Goal: Contribute content: Contribute content

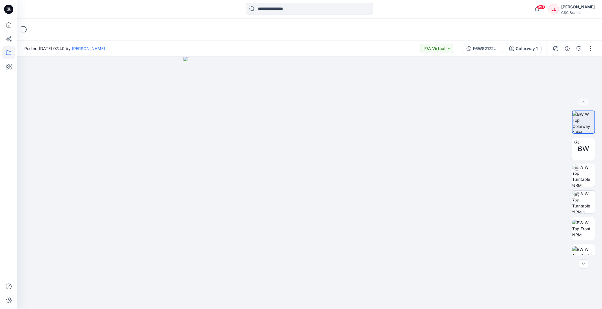
click at [10, 53] on icon at bounding box center [8, 52] width 13 height 13
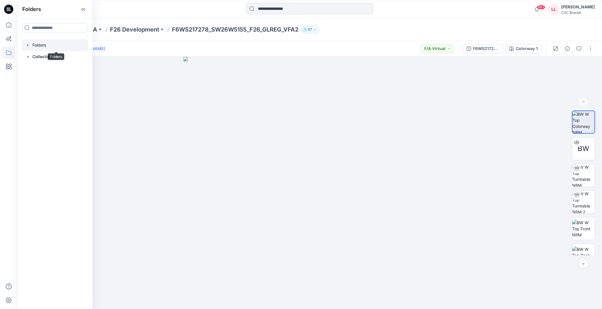
click at [28, 45] on icon "button" at bounding box center [27, 45] width 1 height 2
click at [33, 56] on icon "button" at bounding box center [33, 56] width 5 height 5
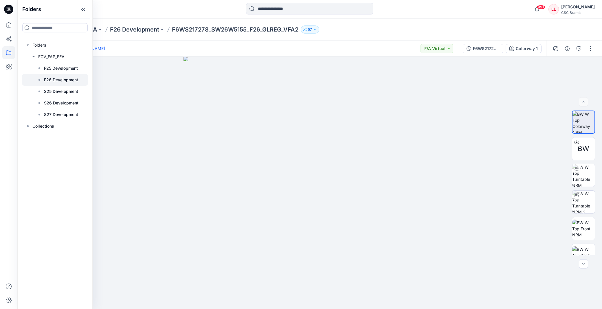
click at [47, 80] on p "F26 Development" at bounding box center [61, 79] width 34 height 7
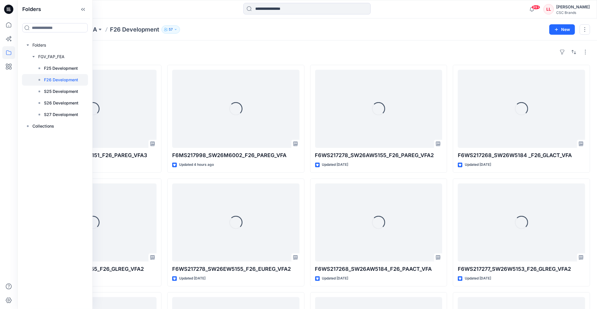
click at [235, 23] on div "Folders FGV_FAP_FEA F26 Development 57 New" at bounding box center [307, 30] width 580 height 22
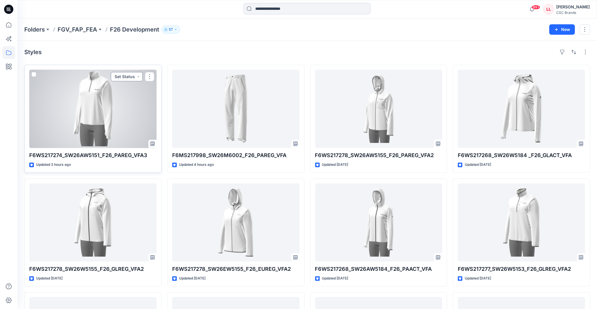
click at [129, 75] on button "Set Status" at bounding box center [127, 76] width 32 height 9
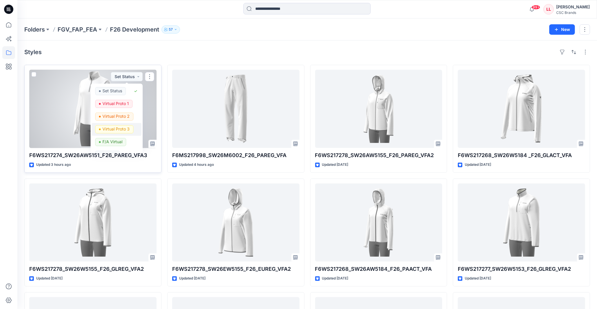
click at [123, 129] on p "Virtual Proto 3" at bounding box center [116, 129] width 27 height 8
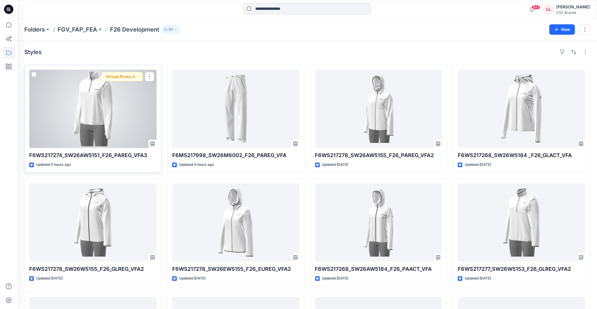
click at [107, 105] on div at bounding box center [92, 109] width 127 height 78
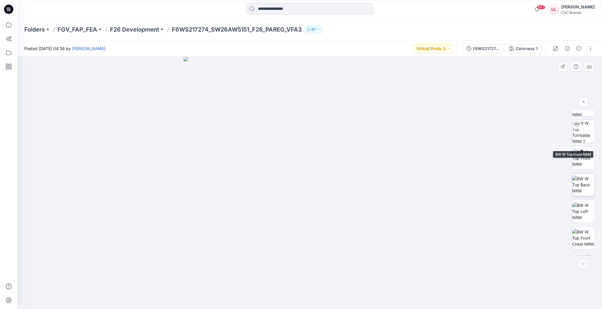
scroll to position [65, 0]
click at [595, 50] on button "button" at bounding box center [590, 48] width 9 height 9
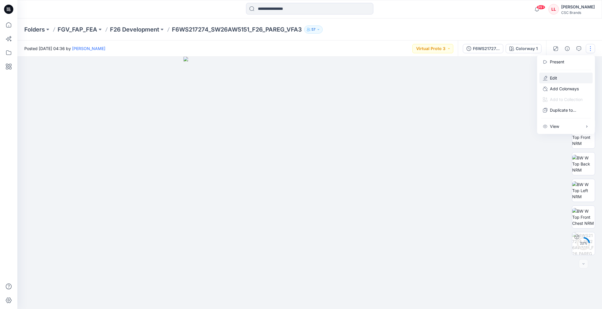
click at [568, 79] on button "Edit" at bounding box center [566, 78] width 53 height 11
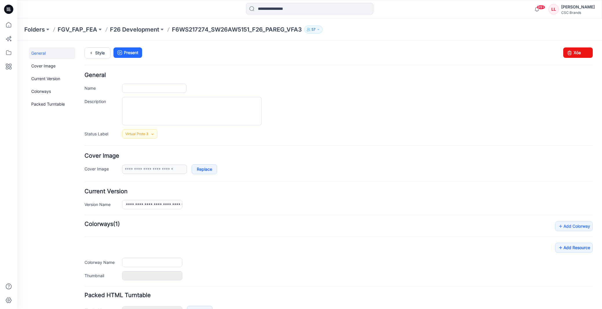
type input "**********"
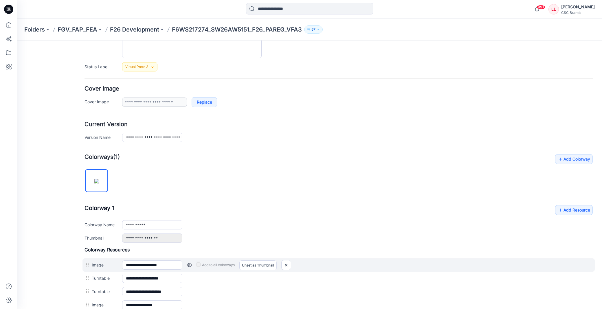
scroll to position [161, 0]
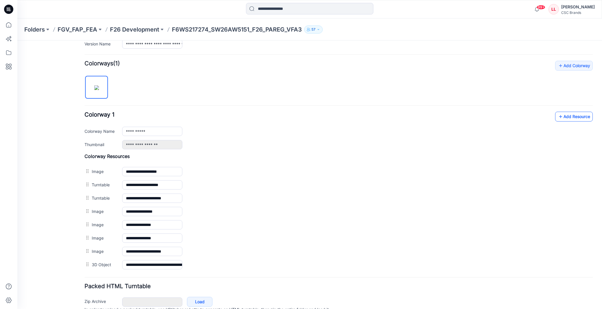
click at [572, 118] on link "Add Resource" at bounding box center [574, 117] width 38 height 10
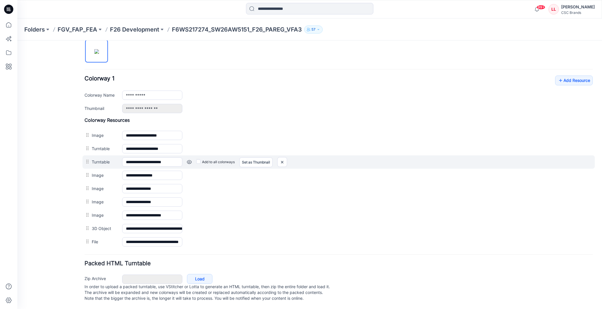
scroll to position [204, 0]
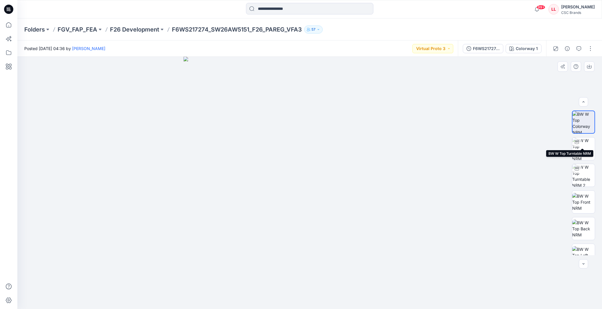
scroll to position [91, 0]
